Goal: Find contact information

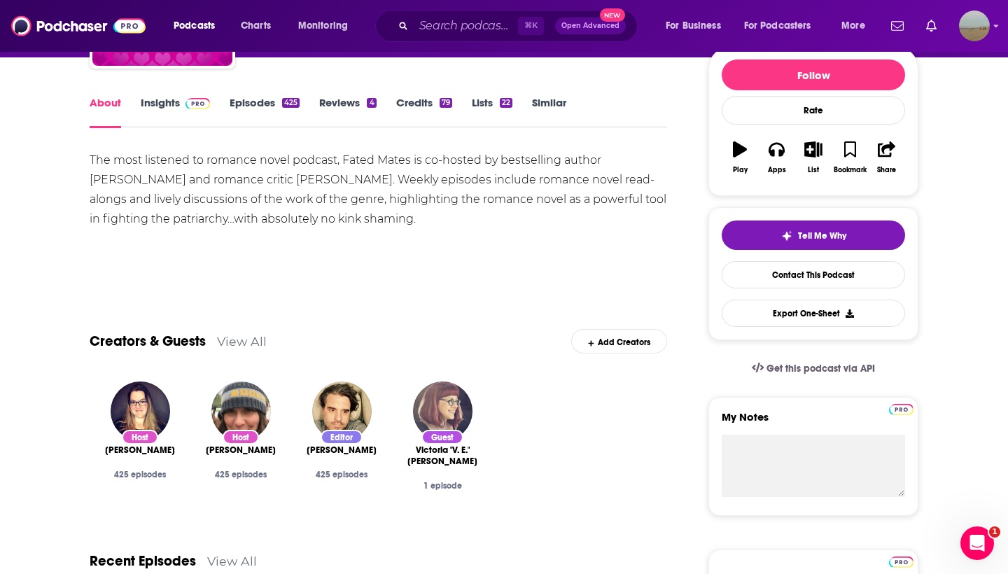
click at [338, 419] on img "Eric Mortensen" at bounding box center [342, 412] width 60 height 60
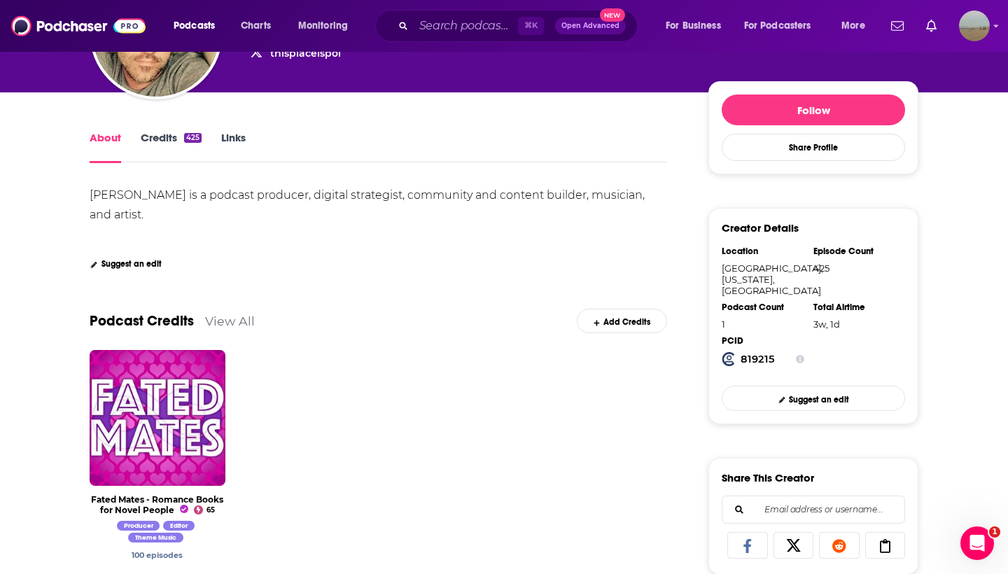
scroll to position [454, 0]
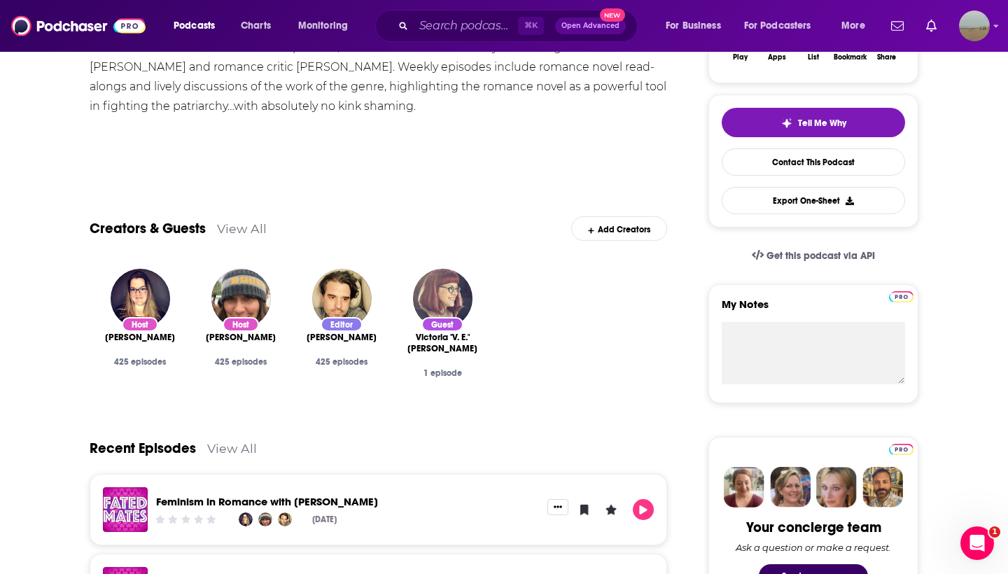
scroll to position [261, 0]
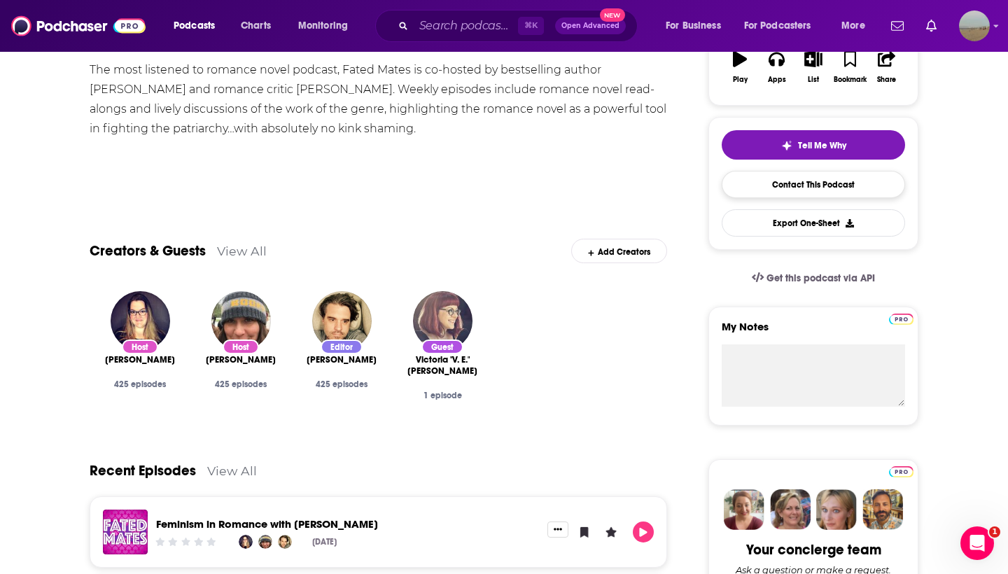
click at [788, 193] on link "Contact This Podcast" at bounding box center [813, 184] width 183 height 27
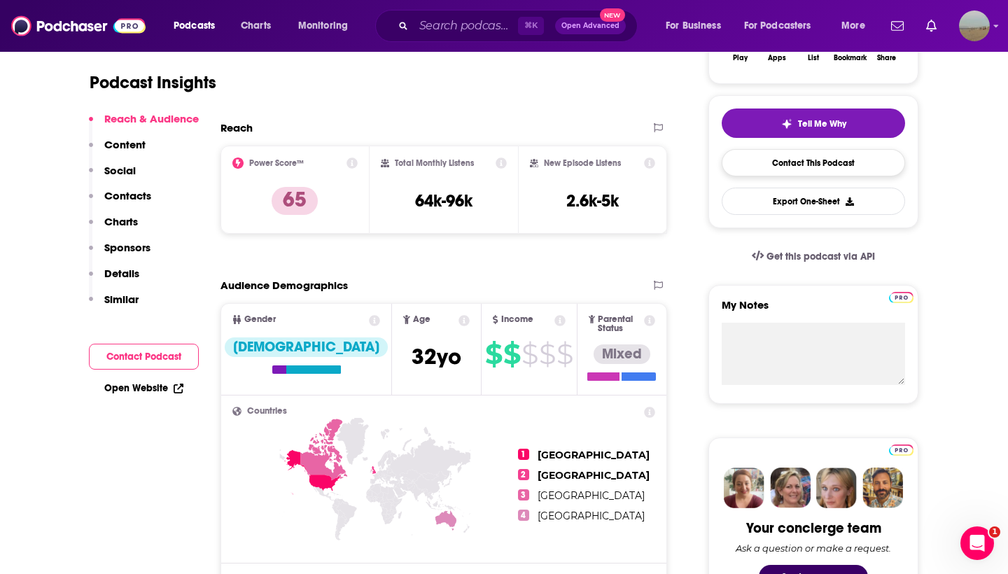
click at [807, 163] on link "Contact This Podcast" at bounding box center [813, 162] width 183 height 27
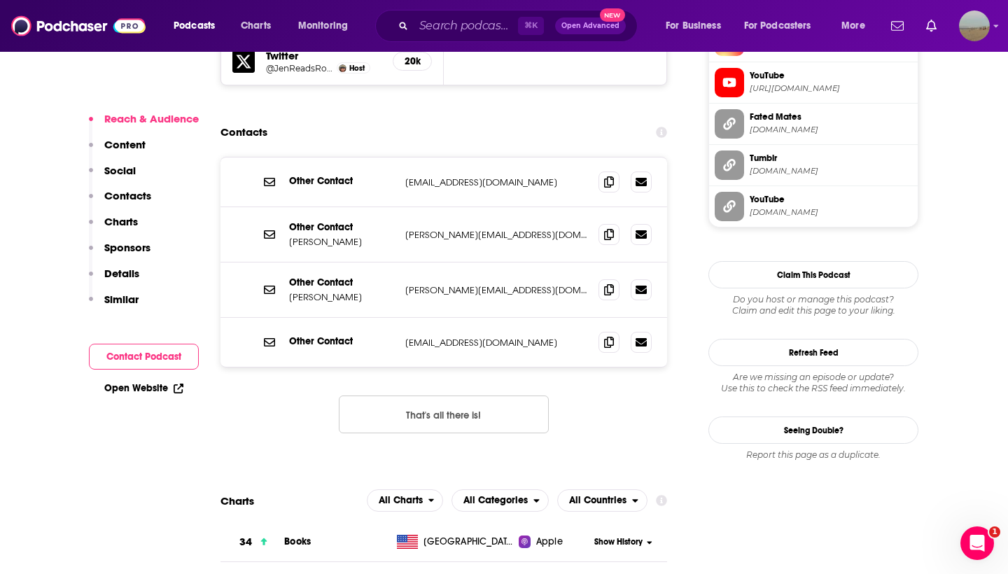
scroll to position [1377, 0]
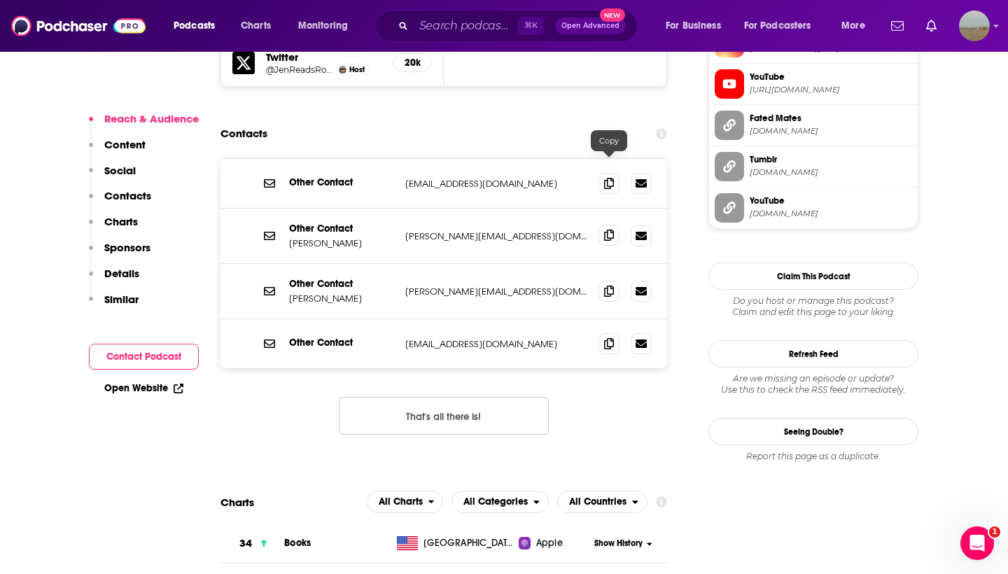
click at [612, 230] on icon at bounding box center [609, 235] width 10 height 11
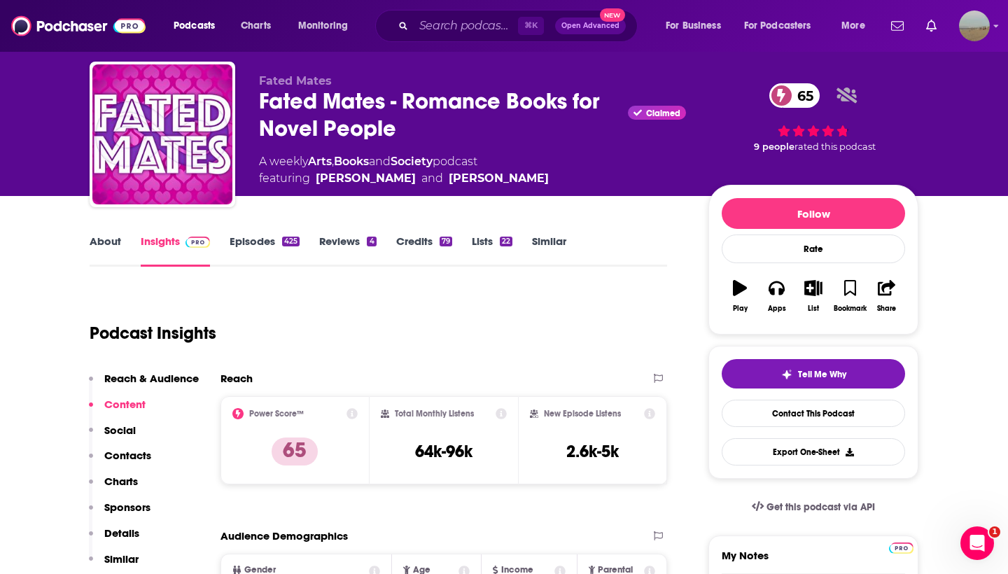
scroll to position [46, 0]
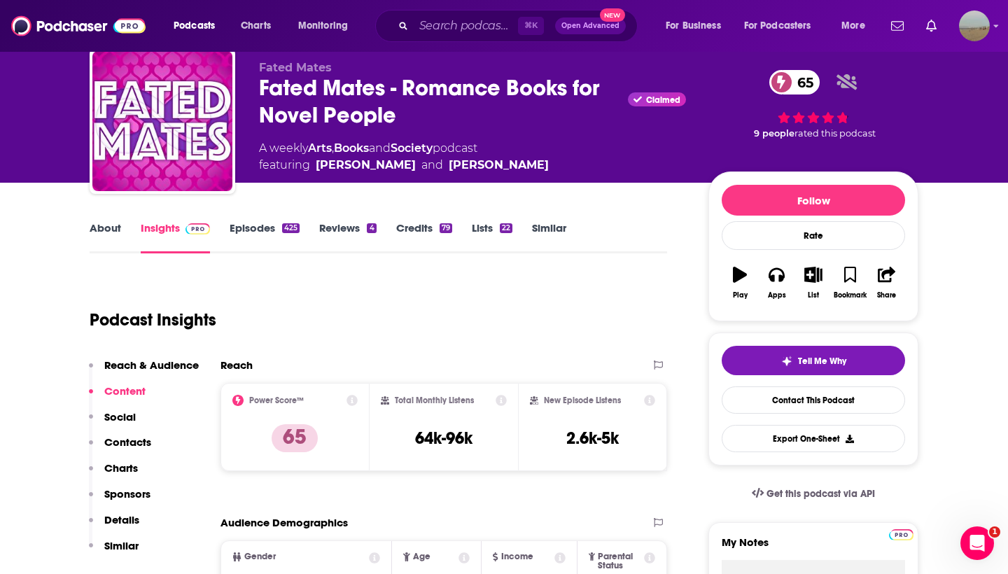
click at [116, 237] on link "About" at bounding box center [106, 237] width 32 height 32
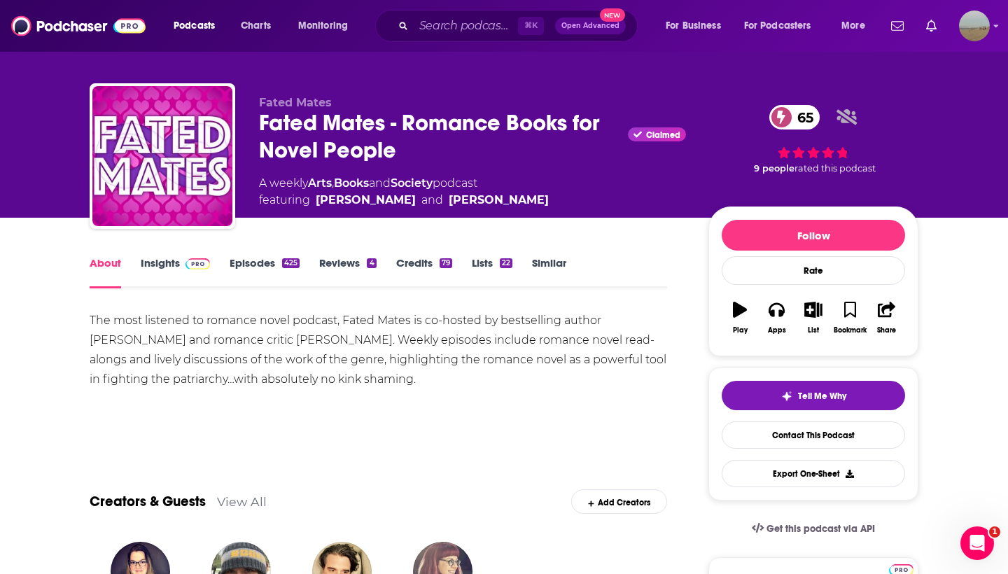
scroll to position [11, 0]
click at [493, 26] on input "Search podcasts, credits, & more..." at bounding box center [466, 26] width 104 height 22
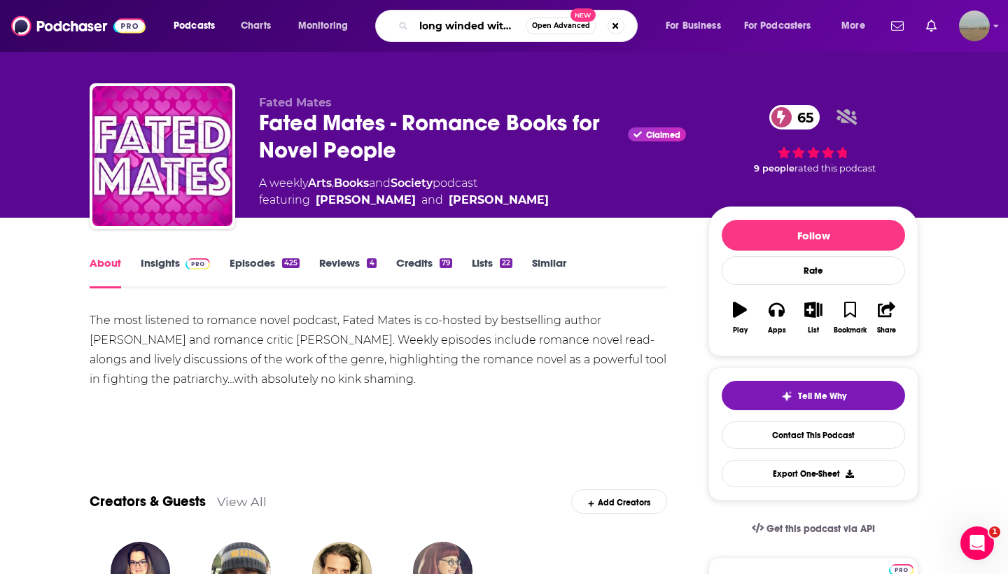
type input "long winded with gabby windey"
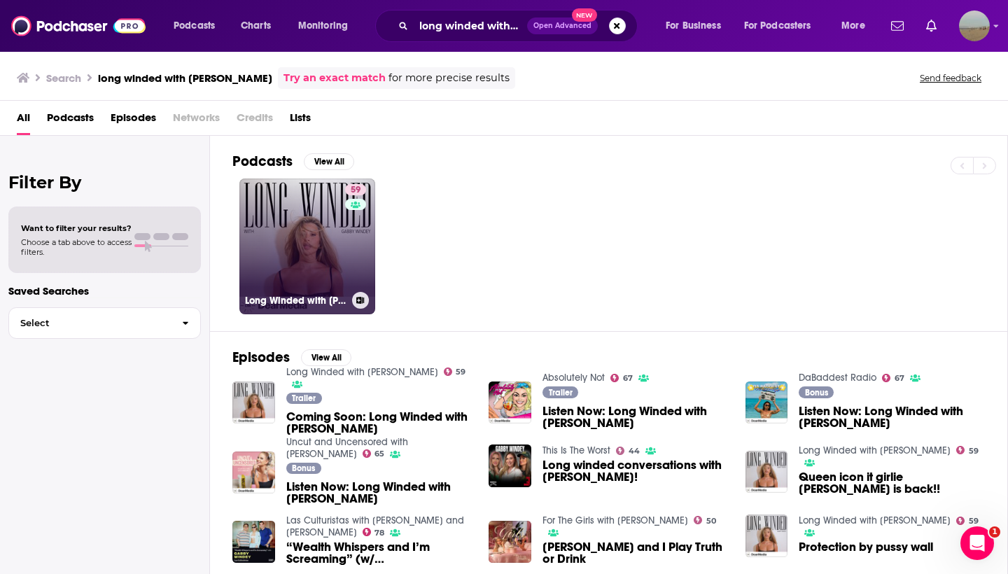
click at [304, 267] on link "59 Long Winded with Gabby Windey" at bounding box center [307, 247] width 136 height 136
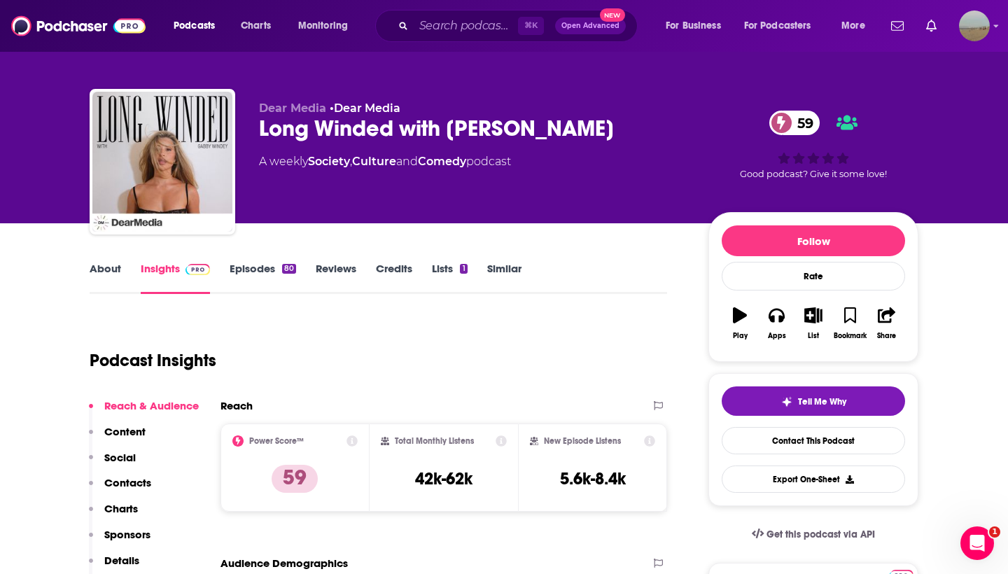
scroll to position [5, 0]
click at [778, 438] on link "Contact This Podcast" at bounding box center [813, 440] width 183 height 27
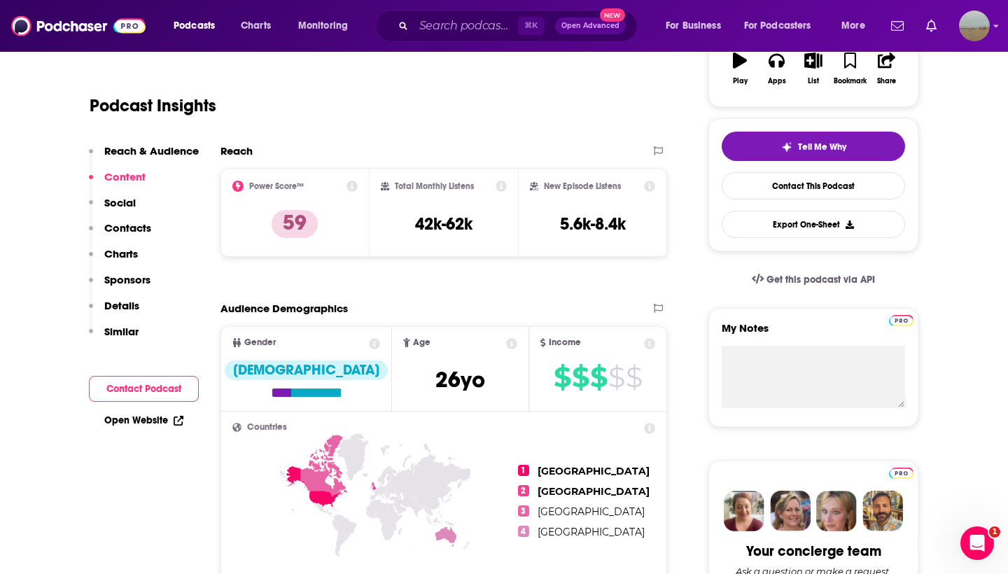
scroll to position [183, 0]
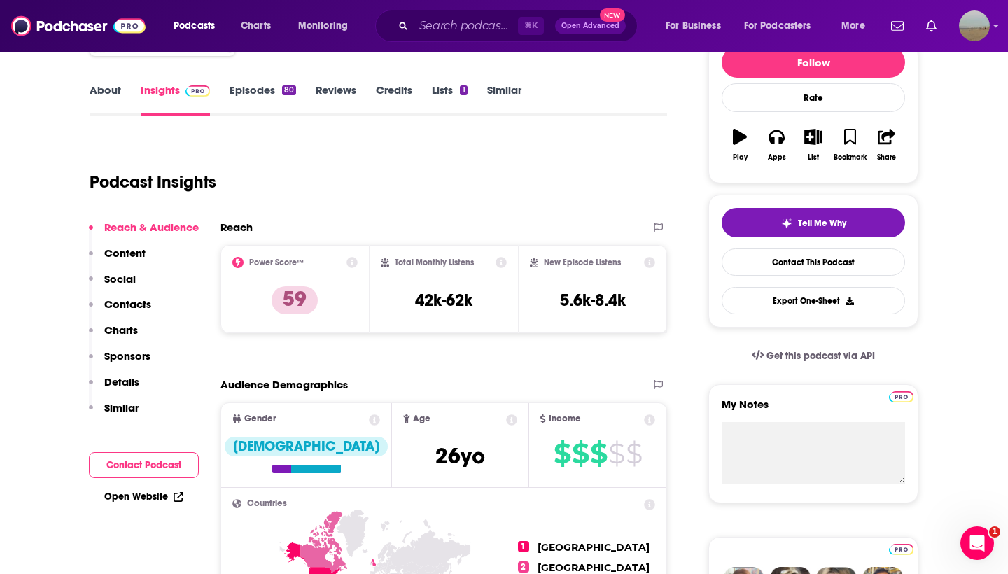
click at [262, 90] on link "Episodes 80" at bounding box center [263, 99] width 67 height 32
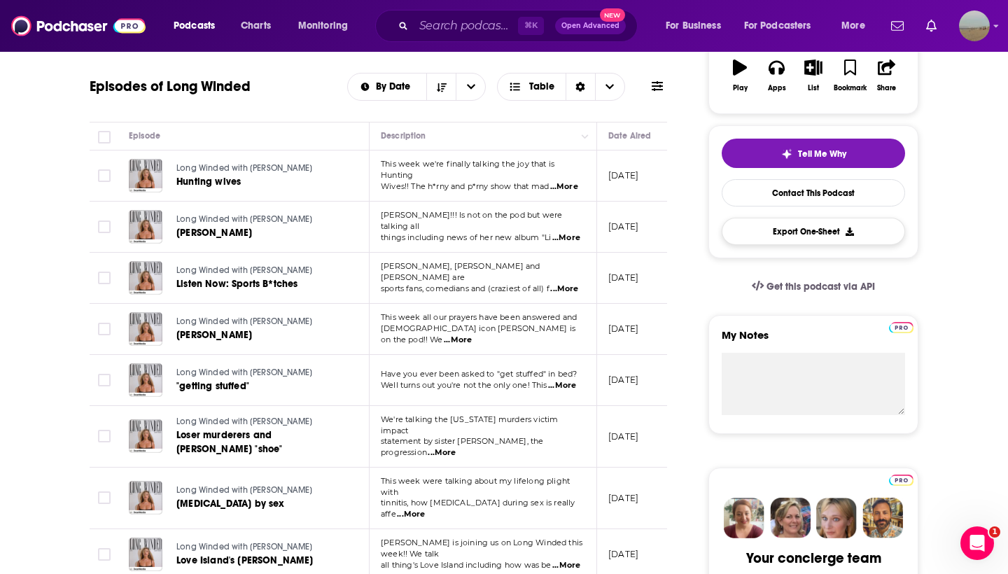
scroll to position [212, 0]
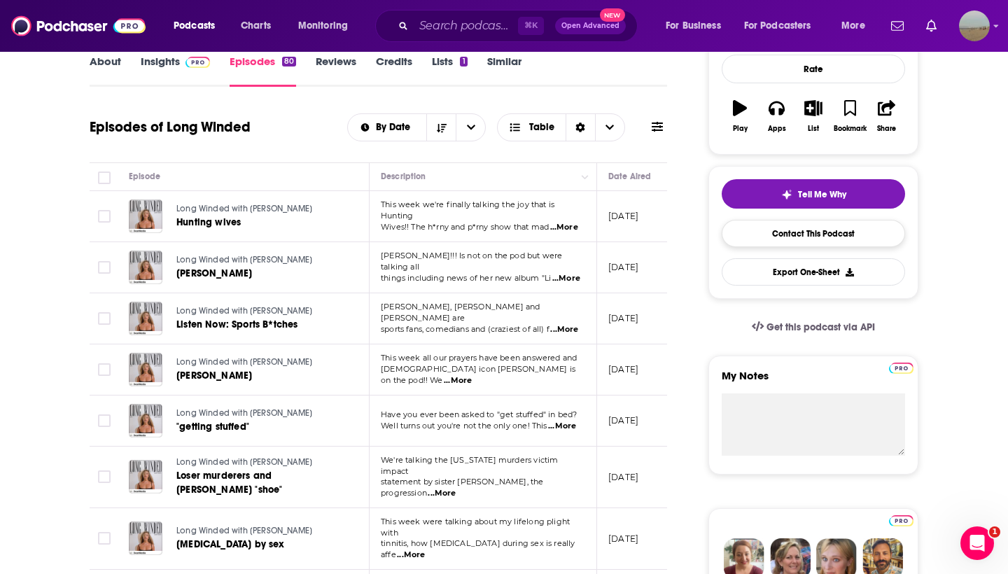
click at [807, 239] on link "Contact This Podcast" at bounding box center [813, 233] width 183 height 27
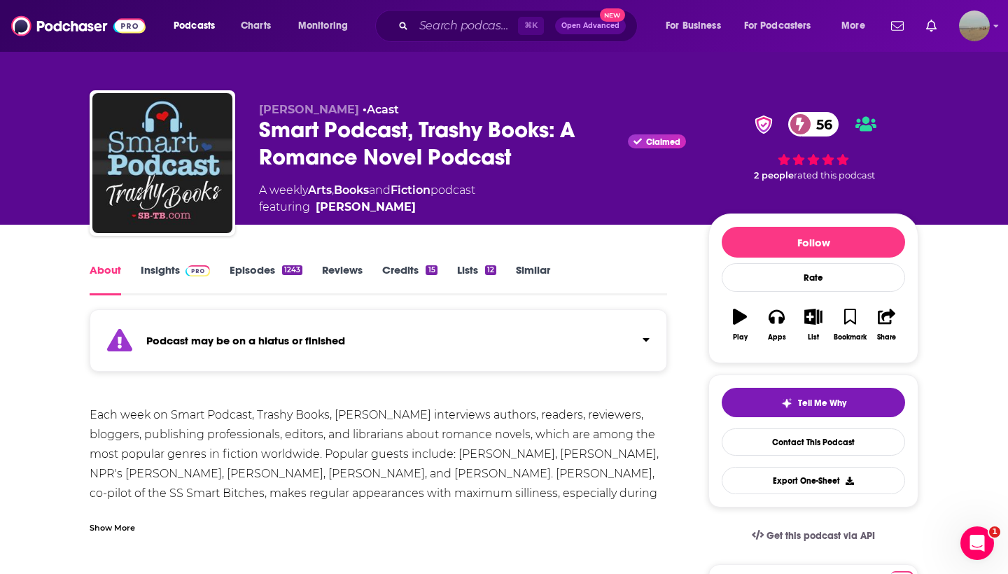
scroll to position [4, 0]
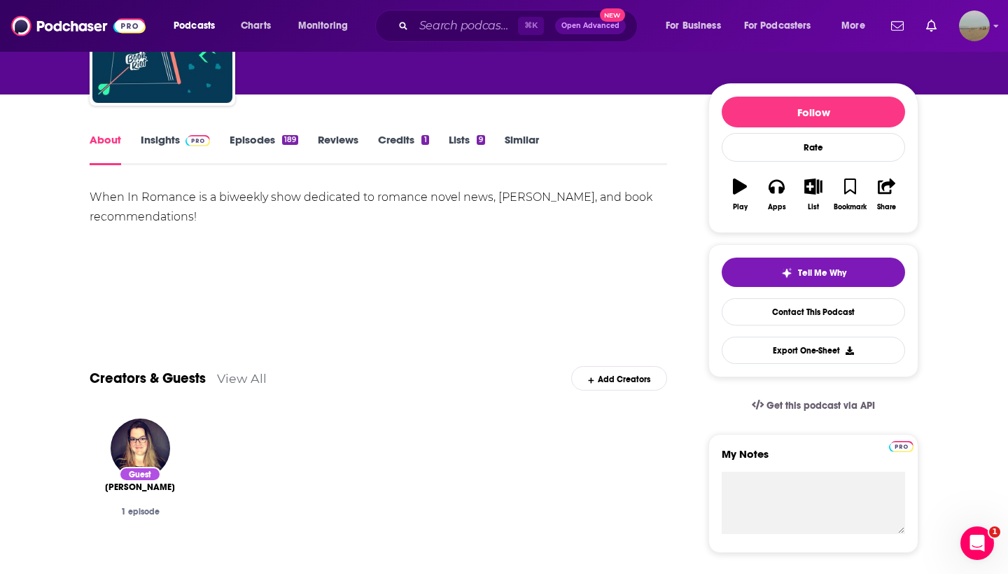
scroll to position [137, 0]
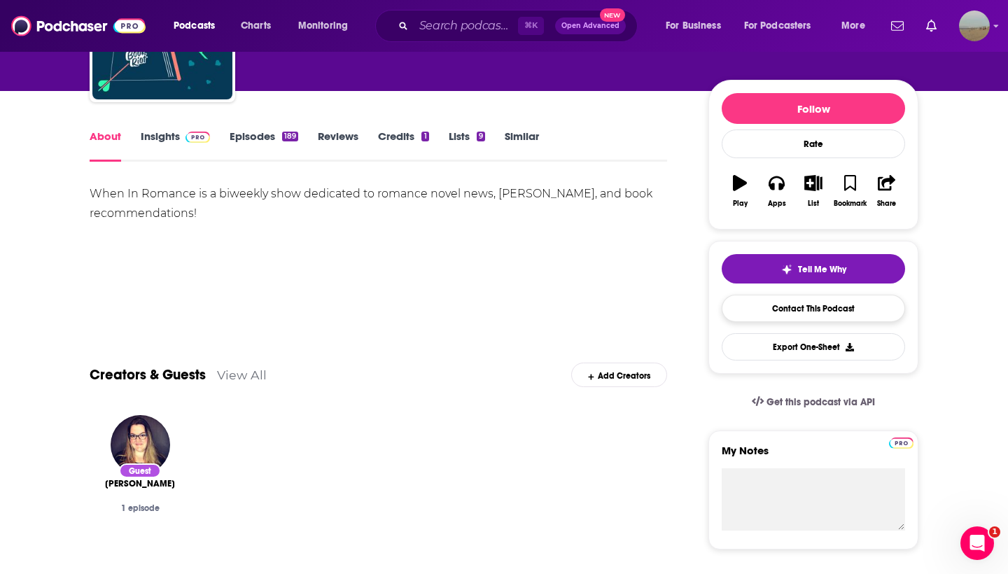
click at [772, 312] on link "Contact This Podcast" at bounding box center [813, 308] width 183 height 27
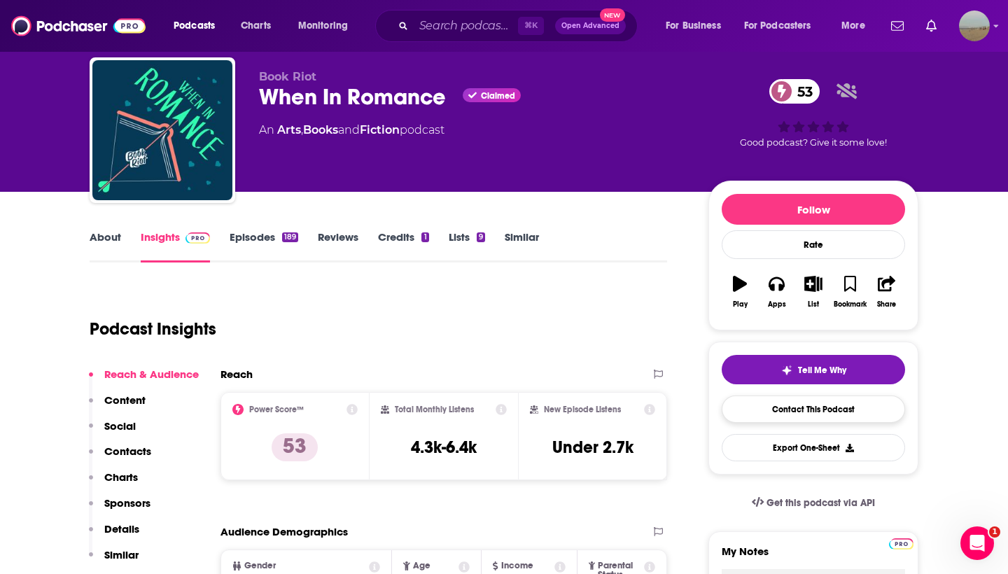
click at [798, 408] on link "Contact This Podcast" at bounding box center [813, 409] width 183 height 27
